Goal: Communication & Community: Answer question/provide support

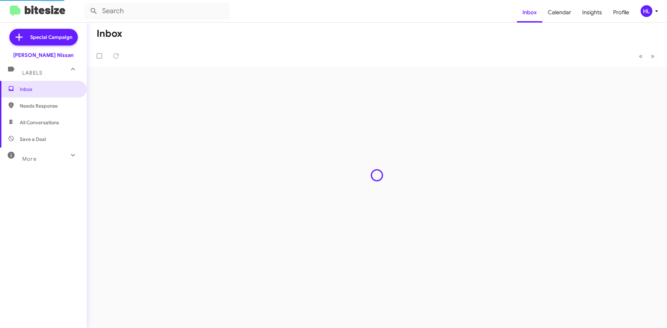
click at [59, 123] on span "All Conversations" at bounding box center [39, 122] width 39 height 7
type input "in:all-conversations"
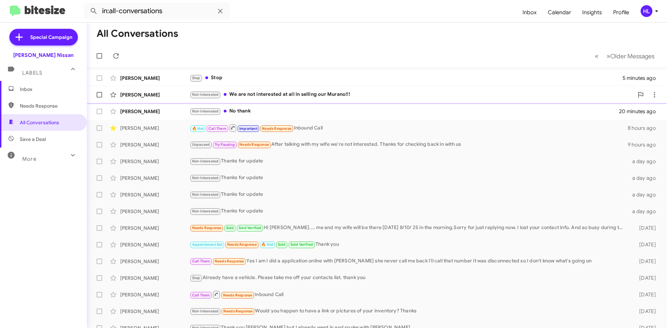
click at [164, 97] on div "[PERSON_NAME]" at bounding box center [154, 94] width 69 height 7
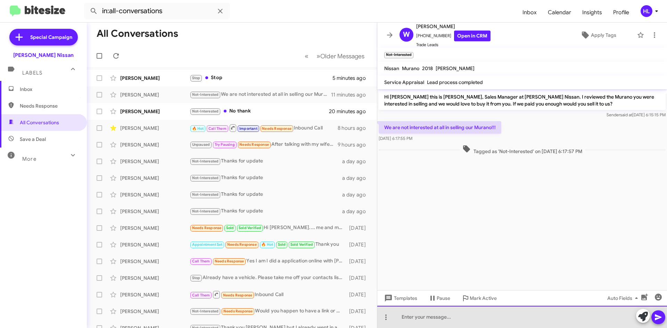
click at [496, 327] on div at bounding box center [522, 317] width 290 height 22
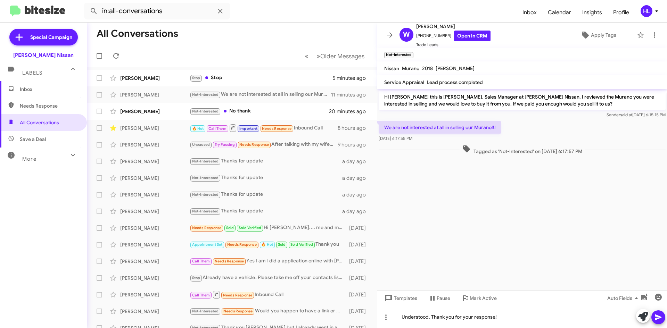
click at [661, 318] on icon at bounding box center [658, 318] width 7 height 6
click at [389, 34] on icon at bounding box center [390, 35] width 8 height 8
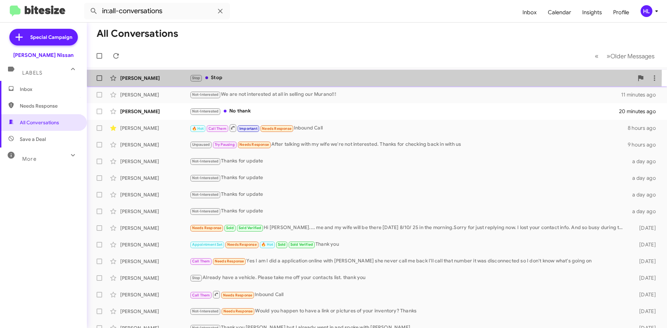
click at [164, 74] on div "[PERSON_NAME] Stop Stop 5 minutes ago" at bounding box center [376, 78] width 569 height 14
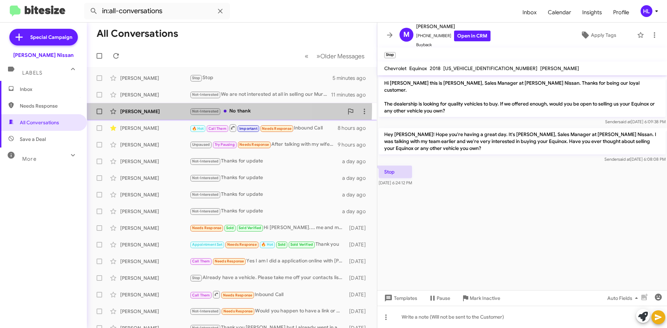
click at [165, 108] on div "[PERSON_NAME] Not-Interested No thank 20 minutes ago" at bounding box center [231, 112] width 279 height 14
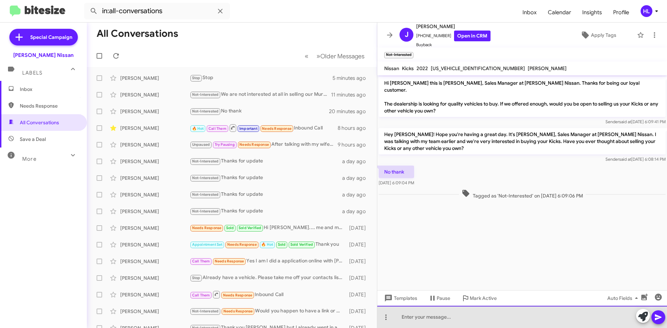
click at [494, 321] on div at bounding box center [522, 317] width 290 height 22
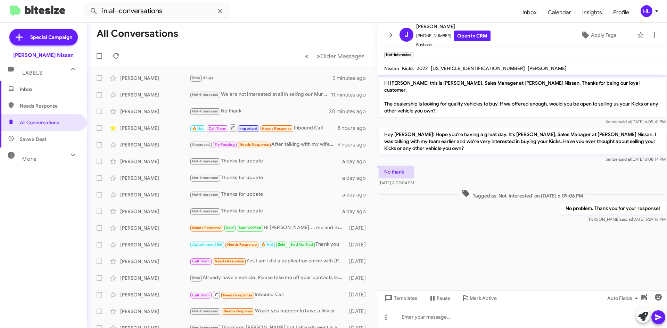
click at [388, 34] on icon at bounding box center [390, 35] width 8 height 8
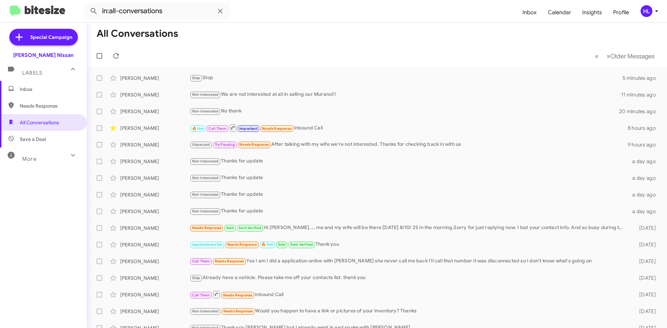
click at [35, 10] on img at bounding box center [38, 11] width 56 height 11
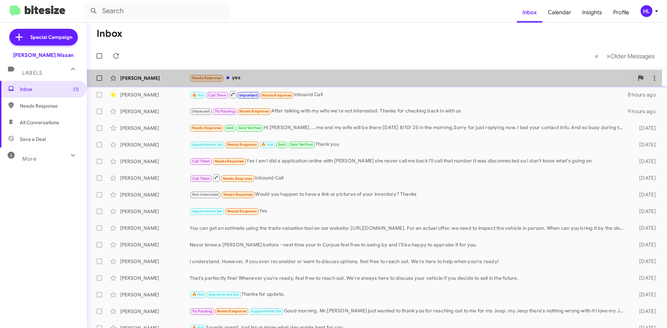
click at [159, 72] on div "[PERSON_NAME] Needs Response yes a minute ago" at bounding box center [376, 78] width 569 height 14
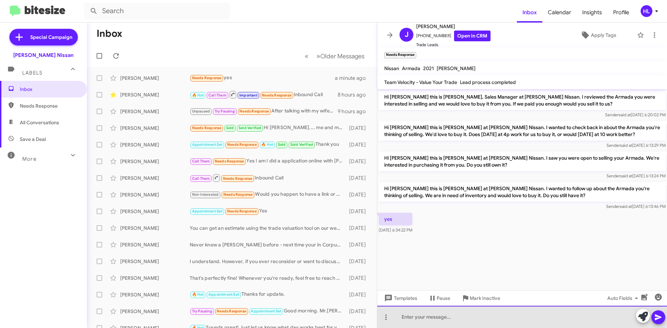
click at [476, 320] on div at bounding box center [522, 317] width 290 height 22
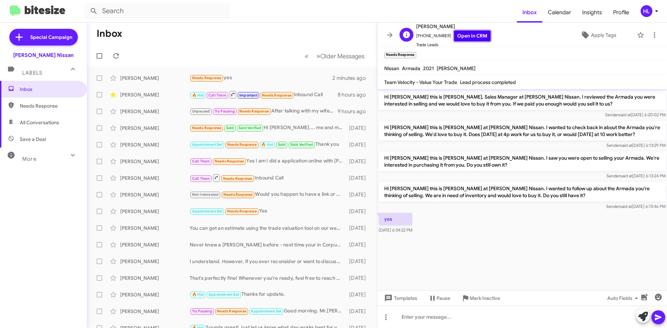
click at [464, 37] on link "Open in CRM" at bounding box center [472, 36] width 36 height 11
click at [477, 36] on link "Open in CRM" at bounding box center [472, 36] width 36 height 11
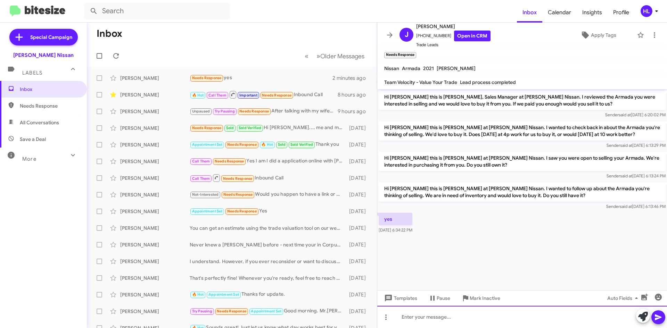
click at [467, 314] on div at bounding box center [522, 317] width 290 height 22
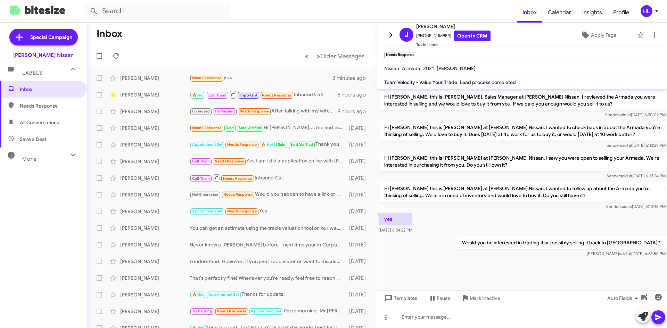
click at [393, 34] on icon at bounding box center [390, 35] width 8 height 8
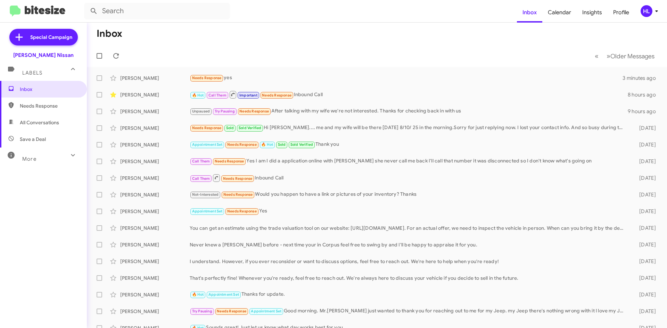
click at [54, 13] on img at bounding box center [38, 11] width 56 height 11
click at [53, 119] on span "All Conversations" at bounding box center [39, 122] width 39 height 7
type input "in:all-conversations"
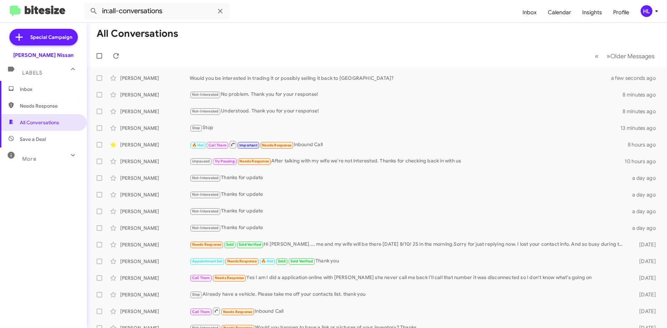
click at [66, 11] on link at bounding box center [37, 11] width 67 height 11
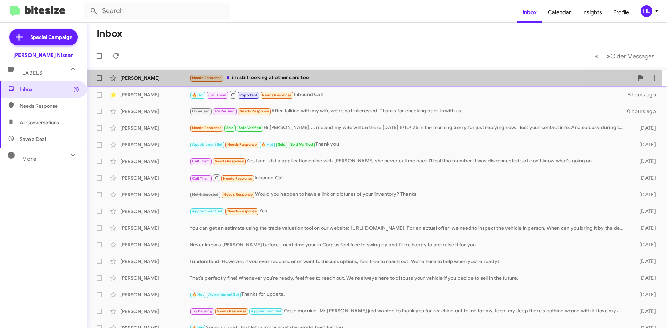
click at [181, 84] on div "[PERSON_NAME] Needs Response im still looking at other cars too 2 minutes ago" at bounding box center [376, 78] width 569 height 14
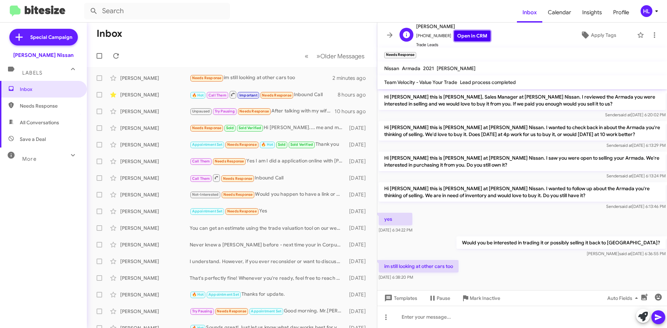
click at [461, 39] on link "Open in CRM" at bounding box center [472, 36] width 36 height 11
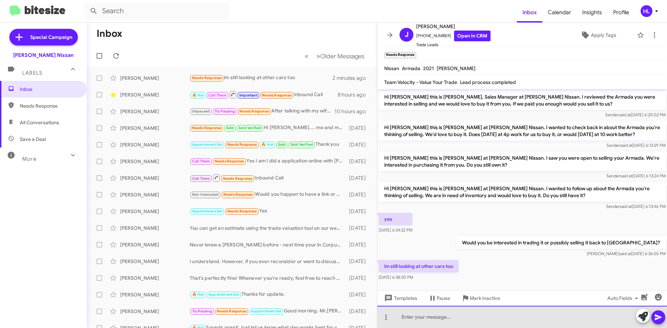
click at [473, 319] on div at bounding box center [522, 317] width 290 height 22
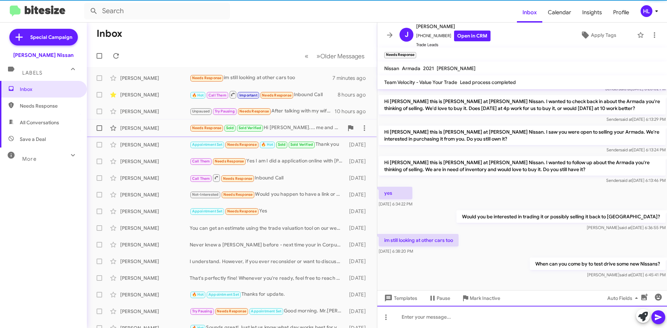
scroll to position [30, 0]
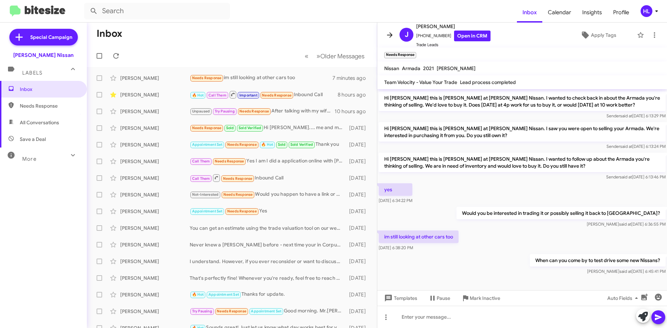
click at [392, 37] on icon at bounding box center [390, 35] width 8 height 8
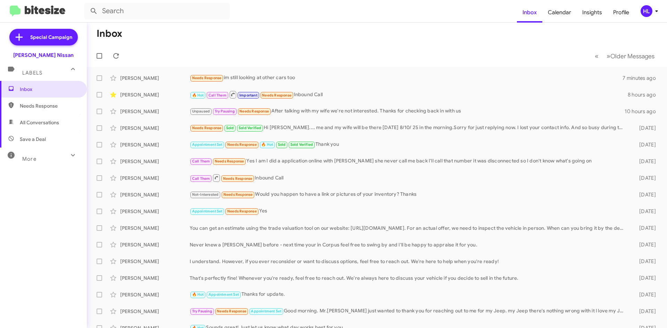
click at [39, 13] on img at bounding box center [38, 11] width 56 height 11
click at [41, 122] on span "All Conversations" at bounding box center [39, 122] width 39 height 7
type input "in:all-conversations"
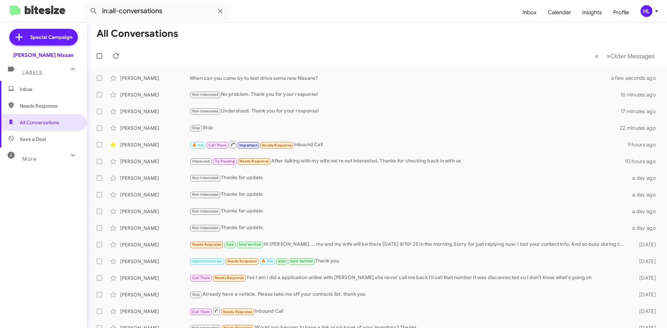
click at [654, 13] on icon at bounding box center [657, 11] width 8 height 8
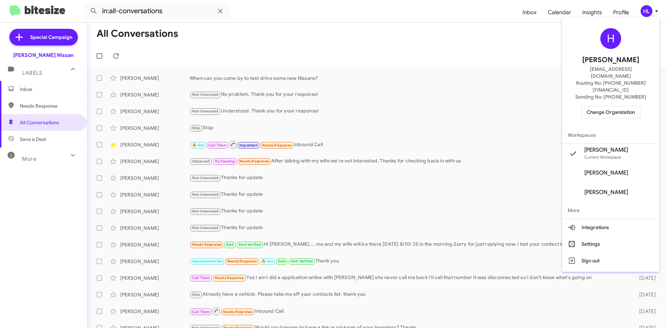
click at [624, 106] on span "Change Organization" at bounding box center [611, 112] width 48 height 12
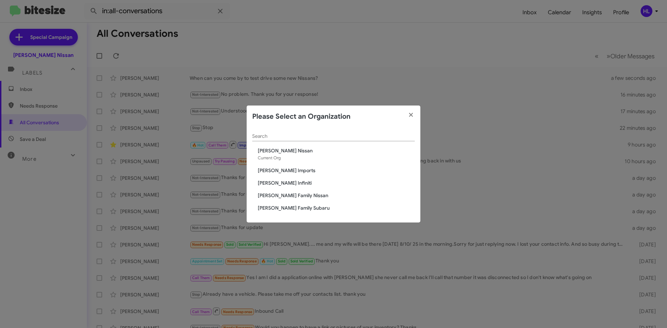
click at [290, 172] on span "[PERSON_NAME] Imports" at bounding box center [336, 170] width 157 height 7
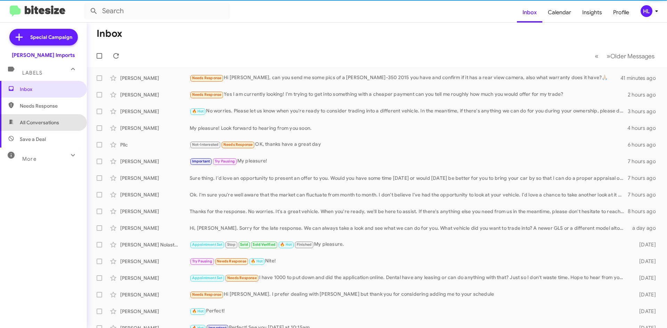
click at [43, 121] on span "All Conversations" at bounding box center [39, 122] width 39 height 7
type input "in:all-conversations"
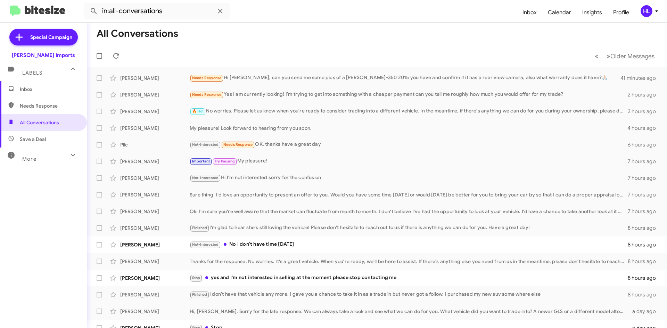
click at [656, 10] on icon at bounding box center [656, 11] width 2 height 2
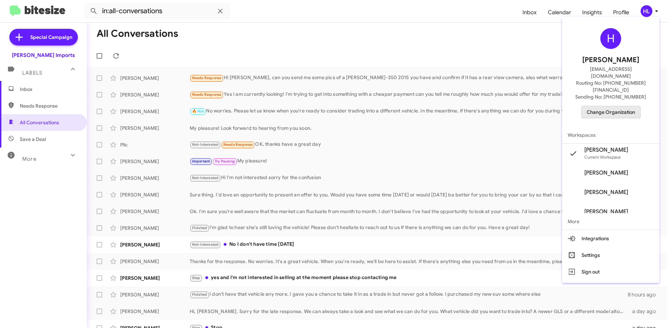
click at [620, 106] on span "Change Organization" at bounding box center [611, 112] width 48 height 12
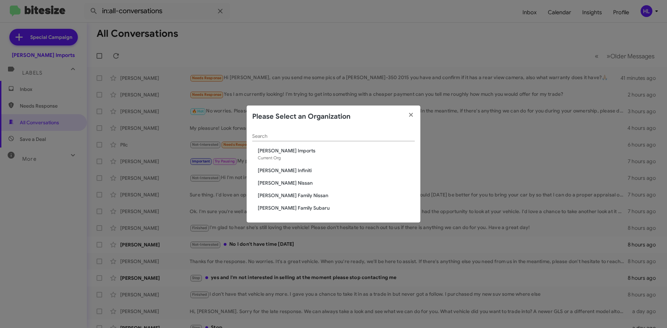
click at [282, 170] on span "[PERSON_NAME] Infiniti" at bounding box center [336, 170] width 157 height 7
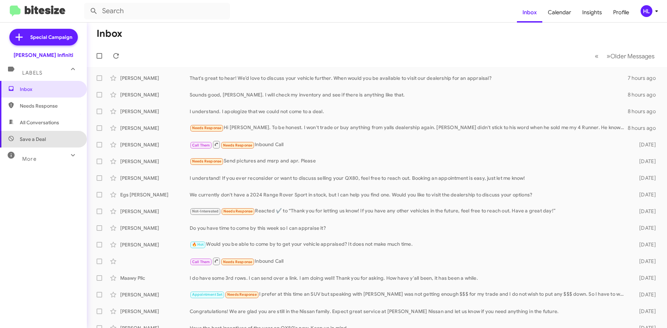
click at [48, 132] on span "Save a Deal" at bounding box center [43, 139] width 87 height 17
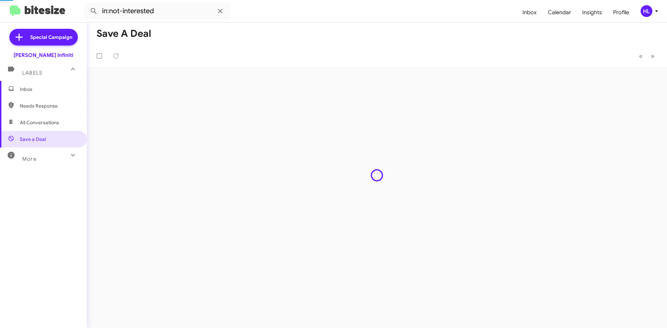
click at [48, 126] on span "All Conversations" at bounding box center [43, 122] width 87 height 17
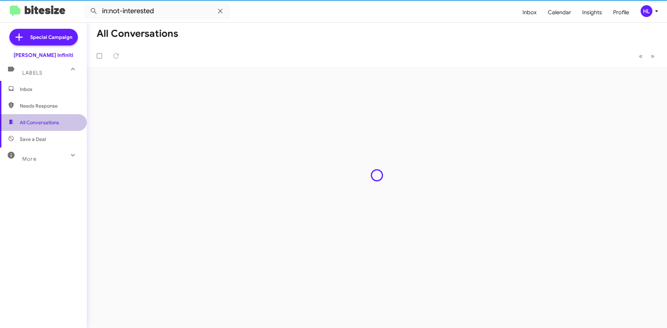
type input "in:all-conversations"
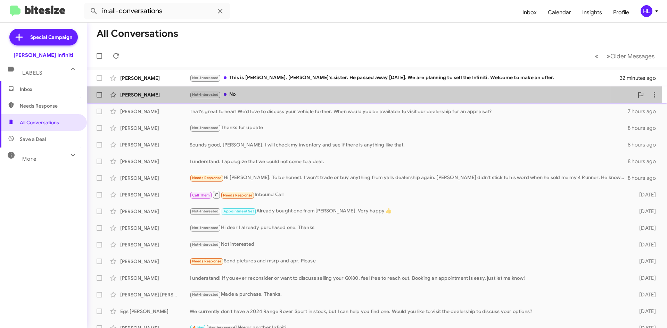
click at [151, 100] on div "Alexis Stout-Soulas Not-Interested No 6 hours ago" at bounding box center [376, 95] width 569 height 14
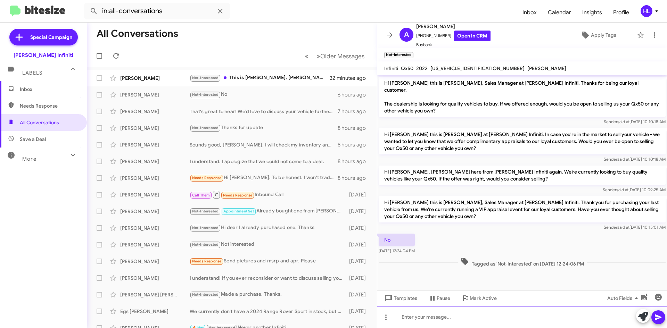
click at [539, 319] on div at bounding box center [522, 317] width 290 height 22
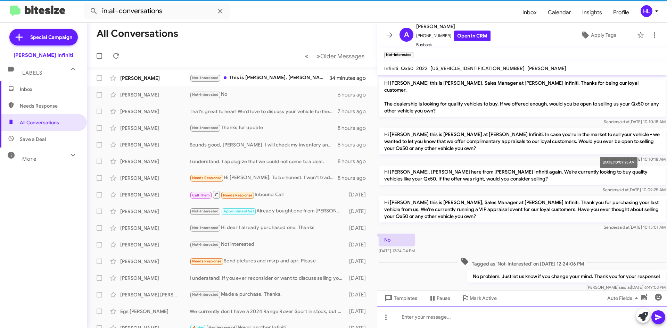
scroll to position [7, 0]
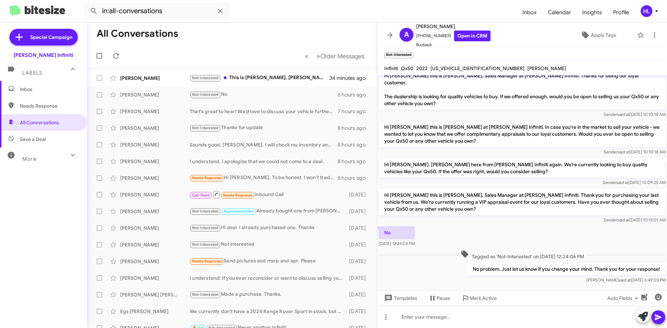
click at [387, 45] on mat-toolbar "A Alexis Stout-Soulas +13615623683 Open in CRM Buyback Apply Tags" at bounding box center [522, 35] width 290 height 25
click at [392, 34] on icon at bounding box center [390, 35] width 8 height 8
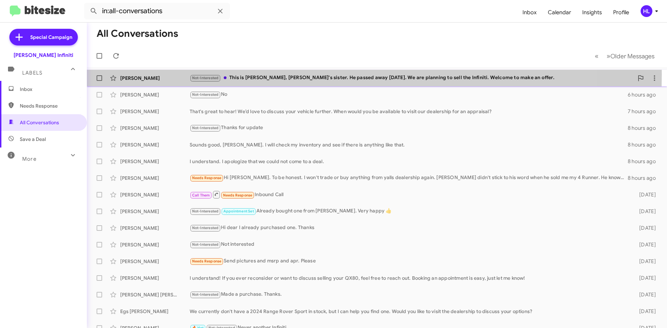
click at [188, 74] on div "Billy Johnson Not-Interested This is Renaee, Bill's sister. He passed away May …" at bounding box center [376, 78] width 569 height 14
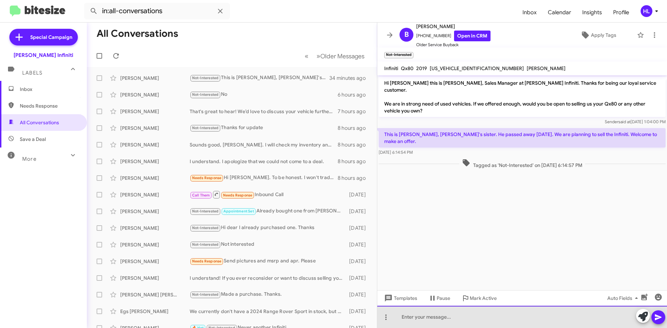
click at [520, 314] on div at bounding box center [522, 317] width 290 height 22
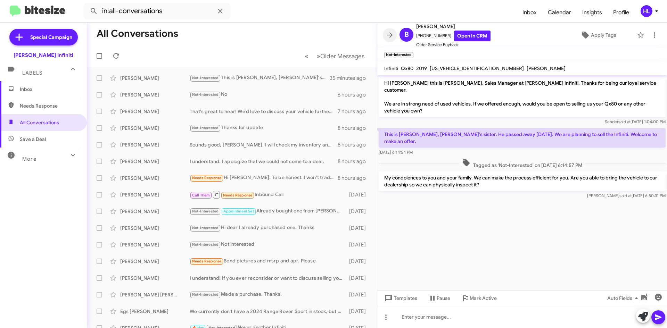
click at [389, 35] on icon at bounding box center [390, 34] width 6 height 5
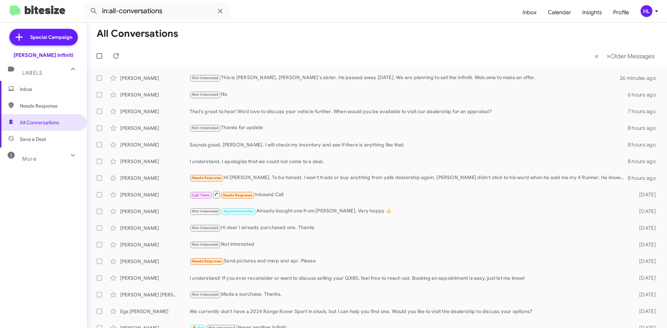
click at [36, 15] on img at bounding box center [38, 11] width 56 height 11
